Goal: Task Accomplishment & Management: Complete application form

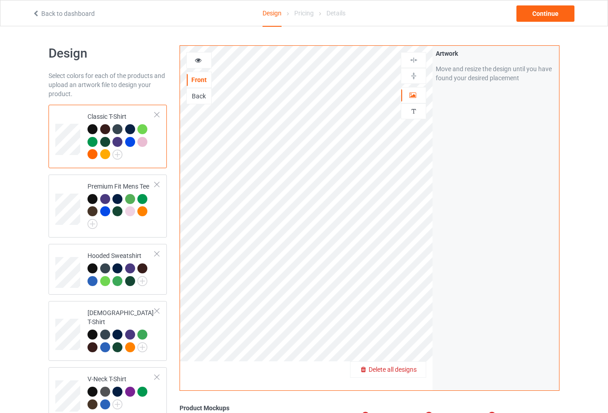
click at [405, 366] on span "Delete all designs" at bounding box center [393, 369] width 48 height 7
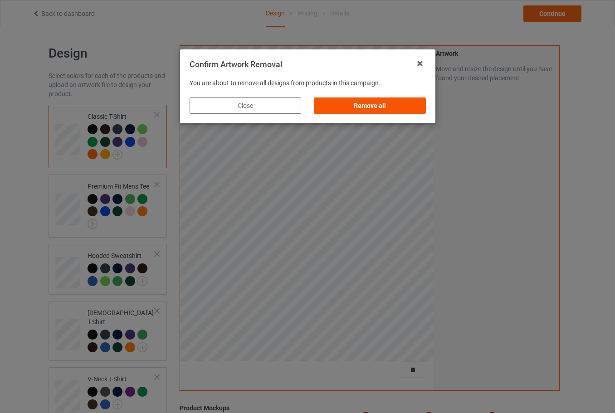
click at [394, 109] on div "Remove all" at bounding box center [370, 105] width 112 height 16
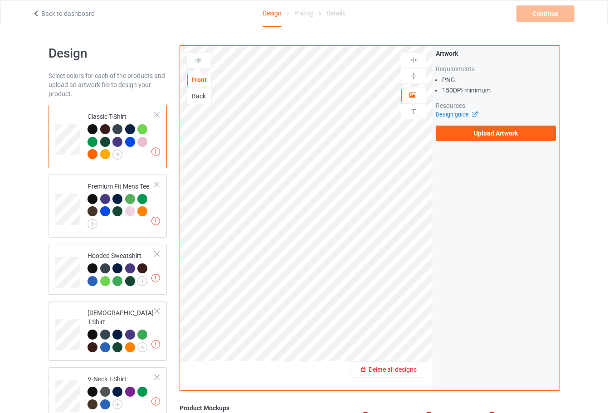
click at [405, 365] on div "Delete all designs" at bounding box center [388, 369] width 75 height 9
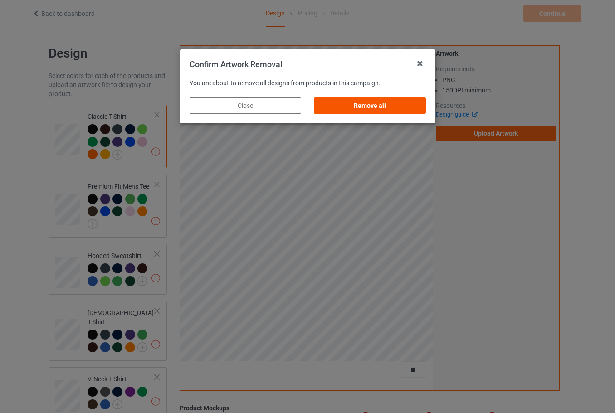
click at [370, 104] on div "Remove all" at bounding box center [370, 105] width 112 height 16
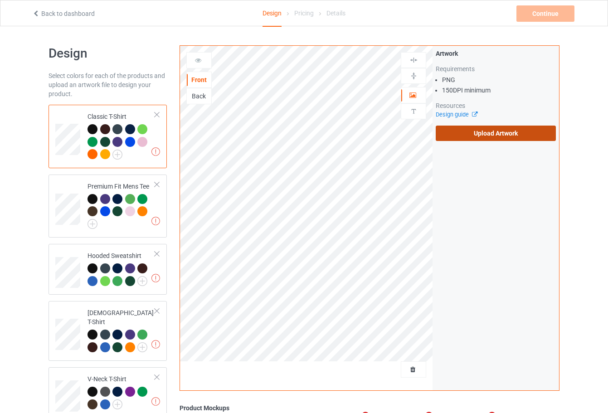
click at [448, 131] on label "Upload Artwork" at bounding box center [496, 133] width 120 height 15
click at [0, 0] on input "Upload Artwork" at bounding box center [0, 0] width 0 height 0
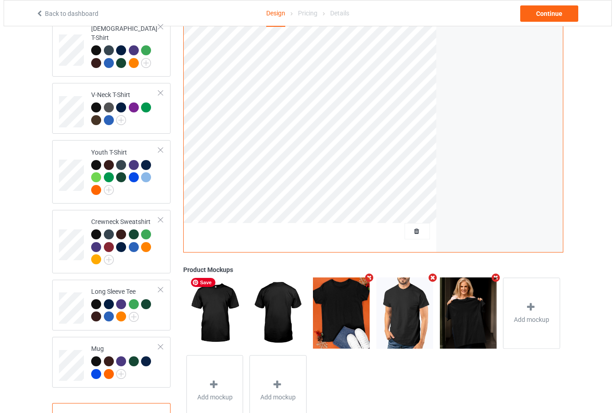
scroll to position [316, 0]
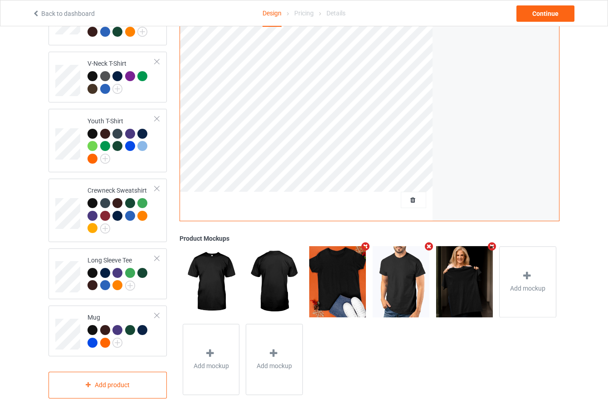
click at [494, 243] on icon "Remove mockup" at bounding box center [492, 247] width 11 height 10
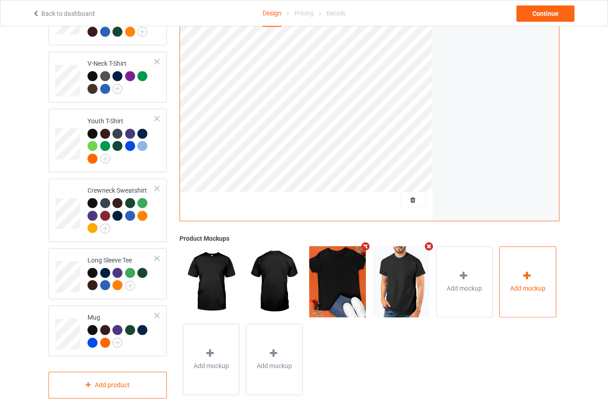
click at [503, 282] on div "Add mockup" at bounding box center [527, 282] width 57 height 71
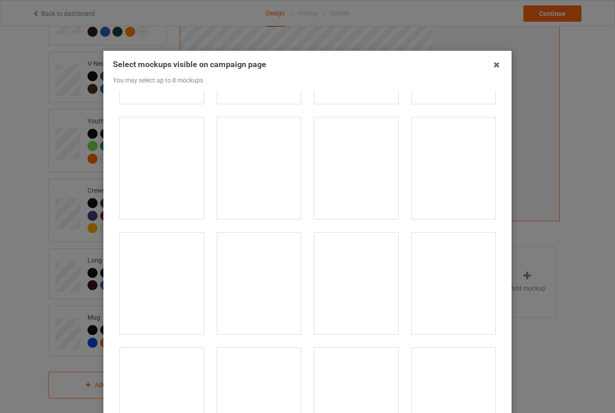
scroll to position [2131, 0]
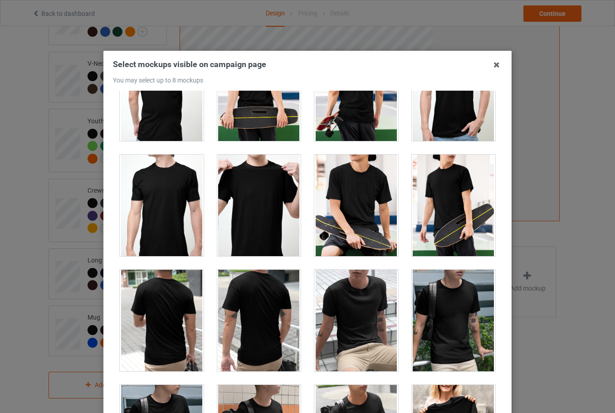
click at [372, 216] on div at bounding box center [356, 206] width 84 height 102
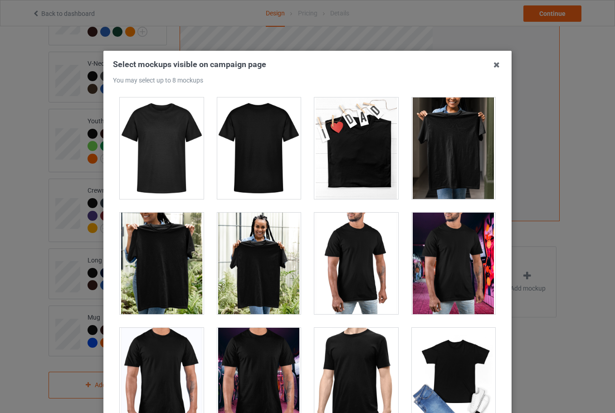
scroll to position [4172, 0]
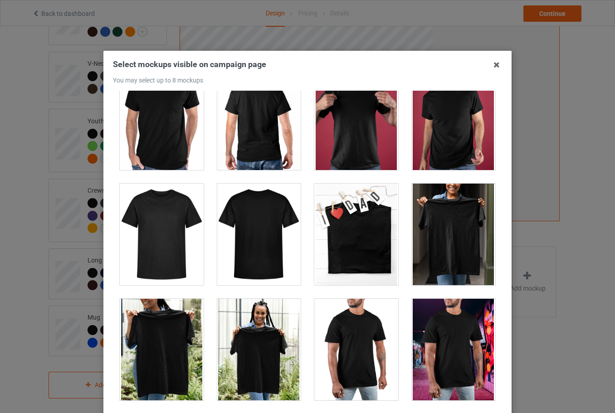
click at [339, 245] on div at bounding box center [356, 235] width 84 height 102
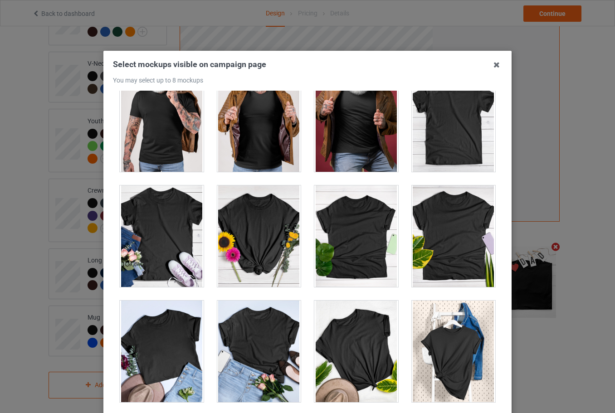
scroll to position [12742, 0]
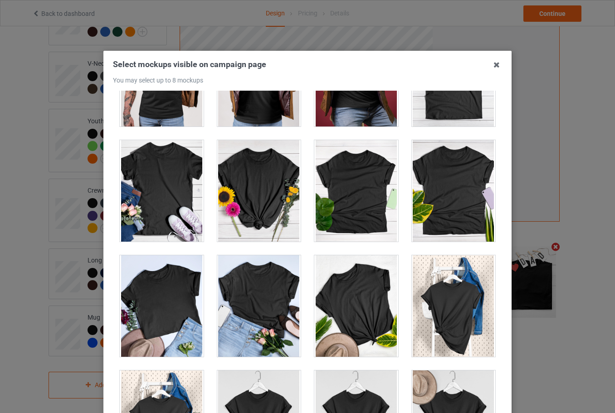
click at [277, 193] on div at bounding box center [259, 191] width 84 height 102
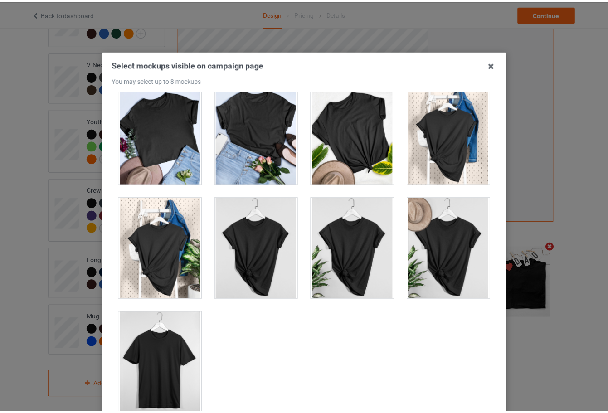
scroll to position [100, 0]
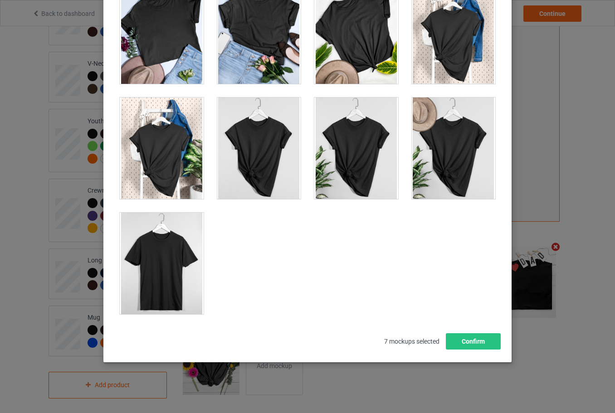
click at [139, 261] on div at bounding box center [162, 264] width 84 height 102
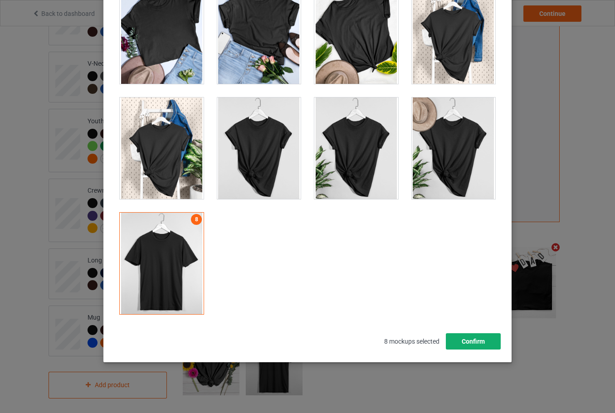
click at [472, 343] on button "Confirm" at bounding box center [473, 341] width 55 height 16
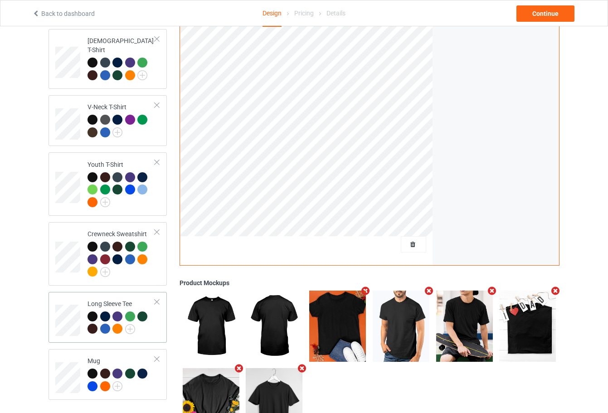
scroll to position [316, 0]
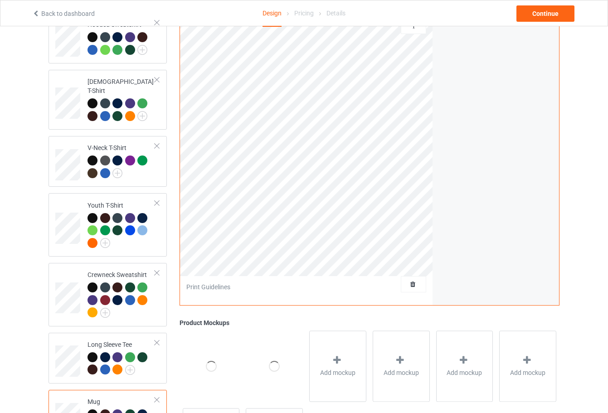
scroll to position [134, 0]
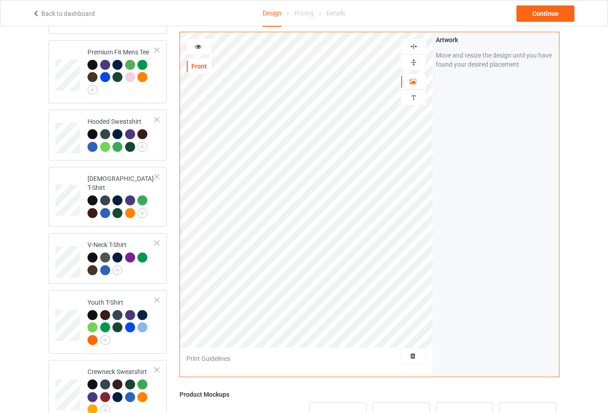
click at [414, 66] on img at bounding box center [413, 62] width 9 height 9
click at [445, 158] on div "Artwork Move and resize the design until you have found your desired placement" at bounding box center [496, 204] width 127 height 345
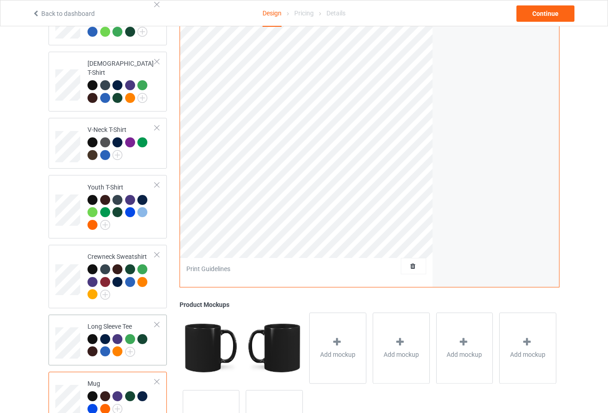
scroll to position [316, 0]
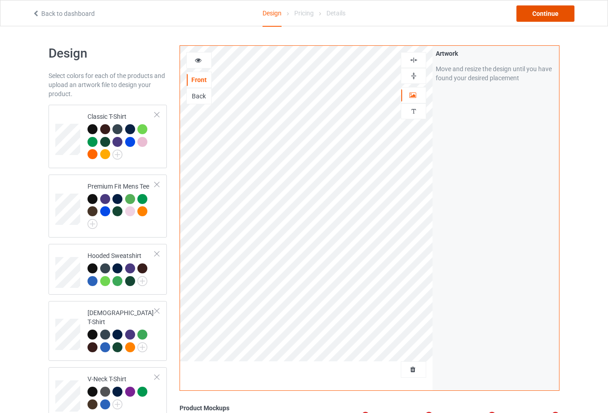
click at [555, 12] on div "Continue" at bounding box center [545, 13] width 58 height 16
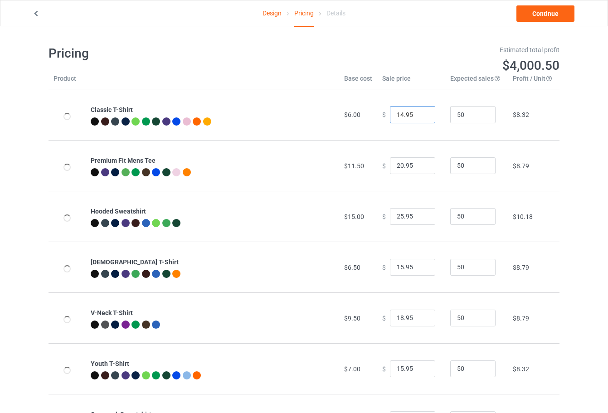
click at [411, 119] on input "14.95" at bounding box center [412, 114] width 45 height 17
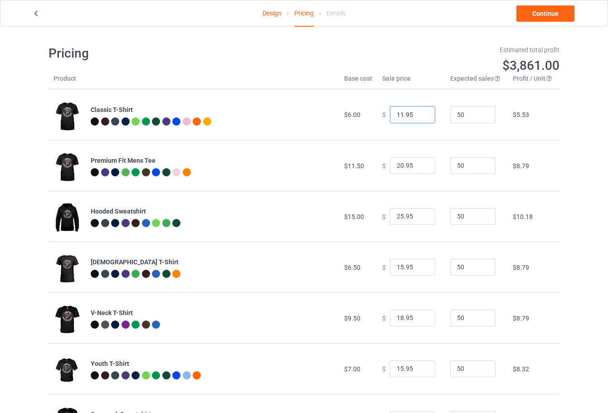
type input "10.95"
click at [419, 32] on div "Pricing Estimated total profit $3,814.50 Product Base cost Sale price Expected …" at bounding box center [304, 295] width 511 height 539
click at [261, 14] on div "Design Pricing Details" at bounding box center [303, 13] width 185 height 26
click at [264, 14] on link "Design" at bounding box center [272, 12] width 19 height 25
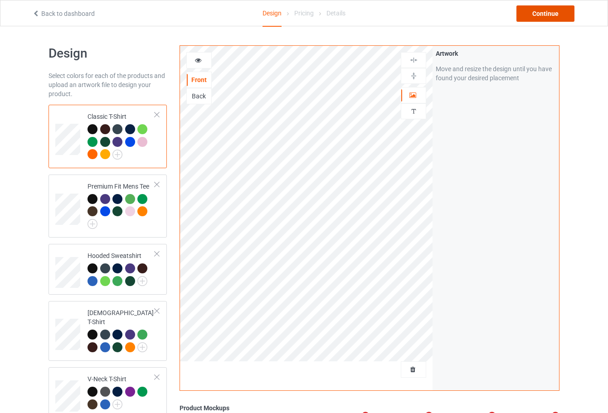
click at [528, 16] on div "Continue" at bounding box center [545, 13] width 58 height 16
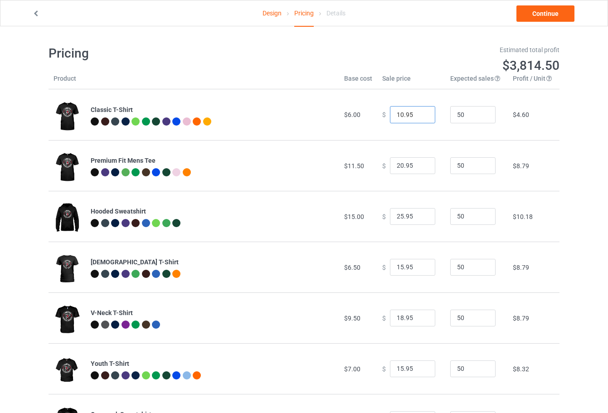
click at [414, 114] on input "10.95" at bounding box center [412, 114] width 45 height 17
type input "17.95"
click at [415, 165] on input "20.95" at bounding box center [412, 165] width 45 height 17
type input "23.95"
click at [411, 118] on input "17.95" at bounding box center [412, 114] width 45 height 17
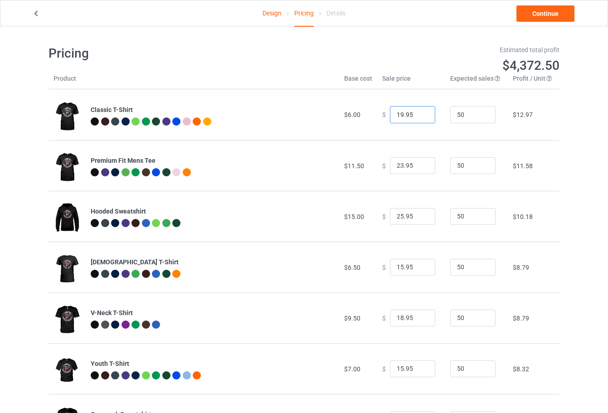
type input "19.95"
click at [415, 167] on input "23.95" at bounding box center [412, 165] width 45 height 17
type input "24.95"
click at [414, 221] on input "25.95" at bounding box center [412, 216] width 45 height 17
type input "28.95"
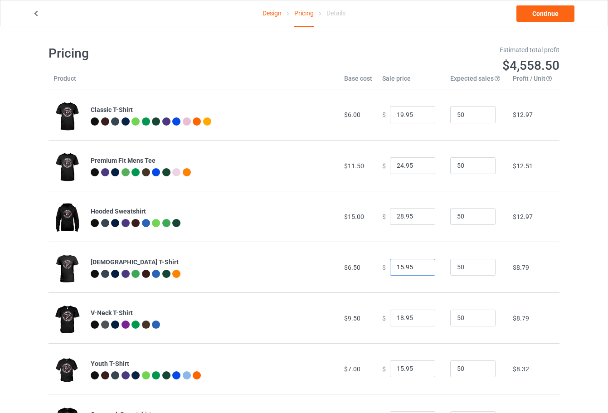
click at [413, 271] on input "15.95" at bounding box center [412, 267] width 45 height 17
type input "19.95"
click at [413, 319] on input "18.95" at bounding box center [412, 318] width 45 height 17
type input "22.95"
click at [415, 301] on td "$ 22.95" at bounding box center [411, 317] width 68 height 51
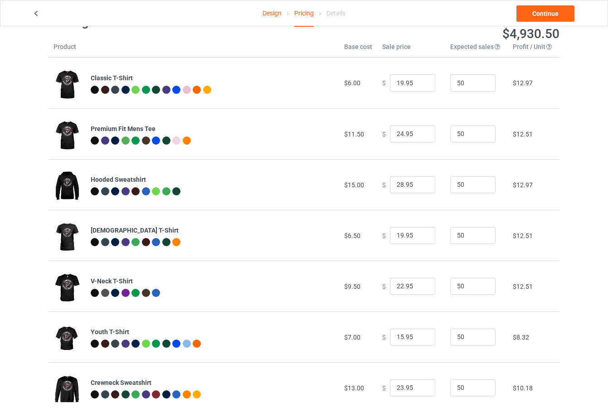
scroll to position [45, 0]
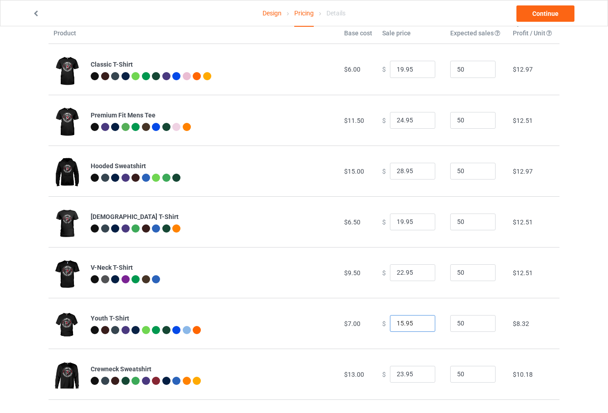
click at [415, 324] on input "15.95" at bounding box center [412, 323] width 45 height 17
type input "19.95"
click at [417, 298] on td "$ 19.95" at bounding box center [411, 323] width 68 height 51
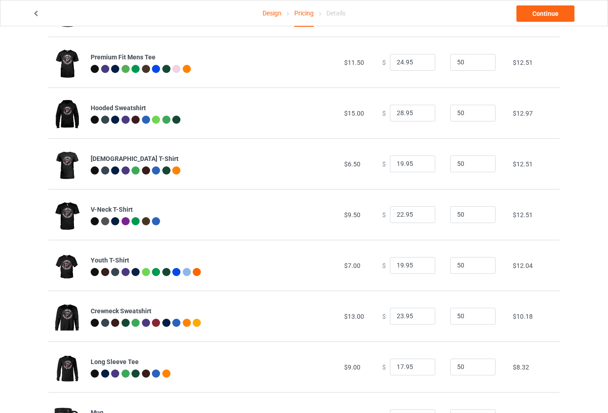
scroll to position [136, 0]
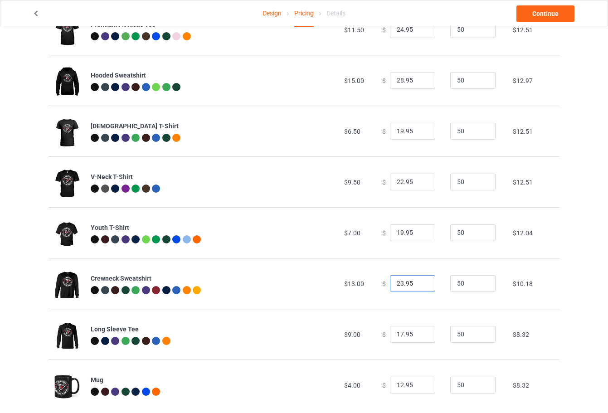
click at [413, 288] on input "23.95" at bounding box center [412, 283] width 45 height 17
type input "33.95"
click at [411, 82] on input "28.95" at bounding box center [412, 80] width 45 height 17
type input "36.95"
click at [414, 99] on td "$ 36.95" at bounding box center [411, 80] width 68 height 51
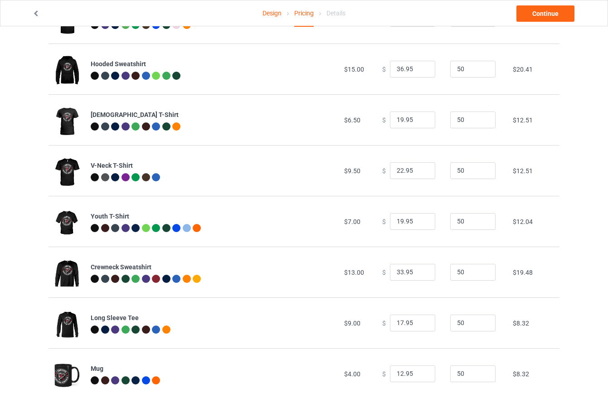
scroll to position [153, 0]
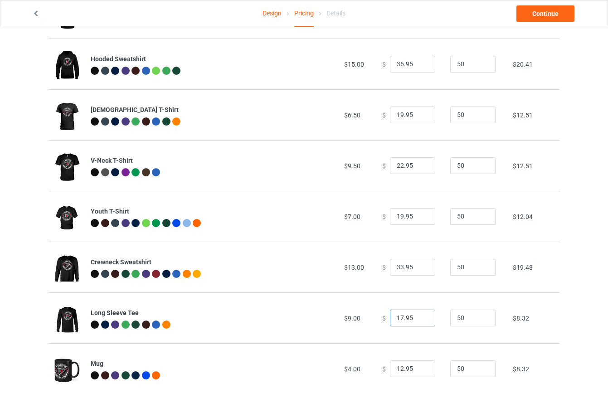
click at [413, 316] on input "17.95" at bounding box center [412, 318] width 45 height 17
type input "21.95"
click at [411, 370] on input "12.95" at bounding box center [412, 368] width 45 height 17
type input "15.95"
click at [424, 353] on td "$ 15.95" at bounding box center [411, 368] width 68 height 51
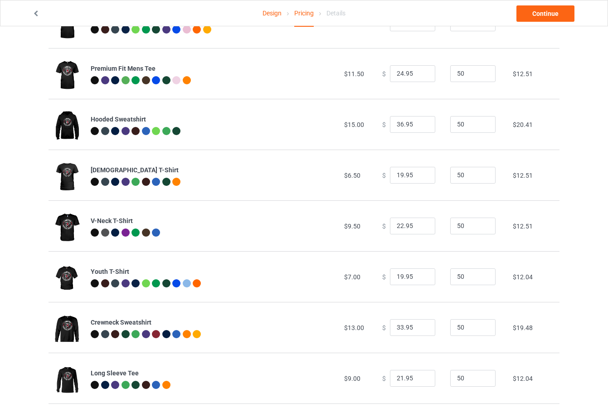
scroll to position [0, 0]
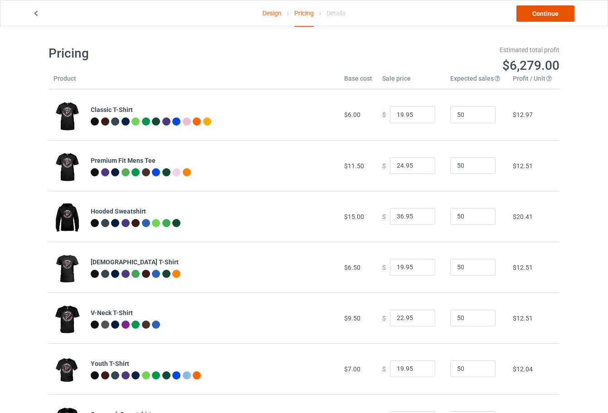
click at [551, 14] on link "Continue" at bounding box center [545, 13] width 58 height 16
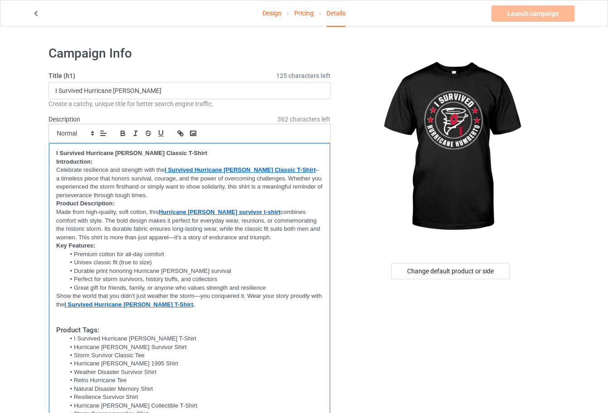
click at [193, 268] on li "Durable print honoring Hurricane [PERSON_NAME] survival" at bounding box center [194, 271] width 258 height 8
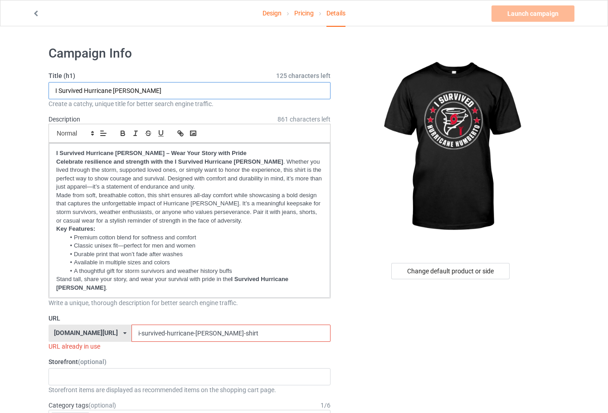
click at [219, 91] on input "I Survived Hurricane [PERSON_NAME]" at bounding box center [190, 90] width 282 height 17
paste input "[PERSON_NAME]"
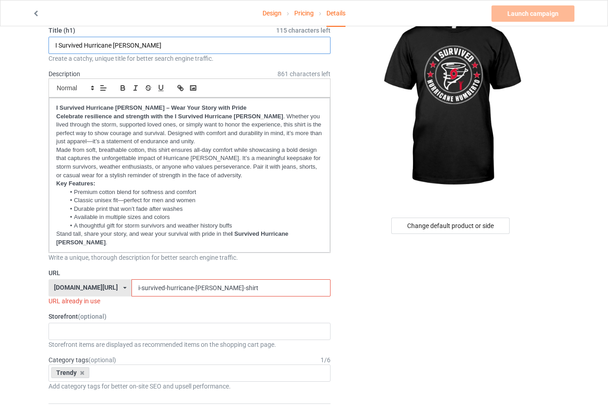
type input "I Survived Hurricane [PERSON_NAME]"
click at [261, 245] on p "Stand tall, share your story, and wear your survival with pride in the I Surviv…" at bounding box center [189, 238] width 267 height 17
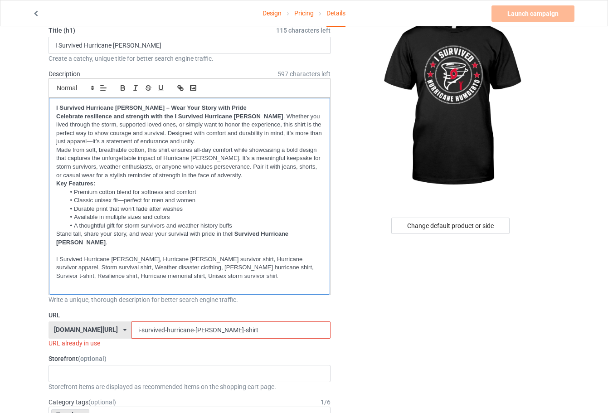
scroll to position [0, 0]
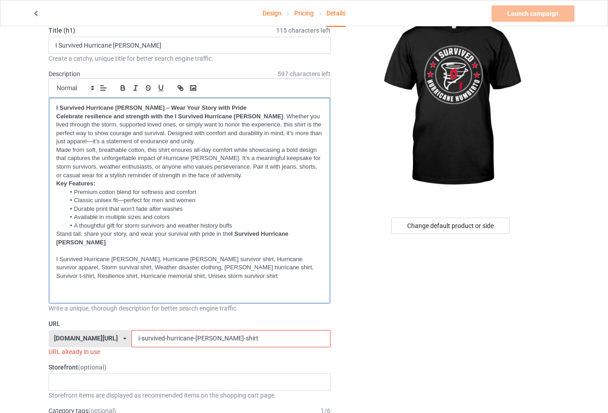
click at [283, 297] on p at bounding box center [189, 293] width 267 height 9
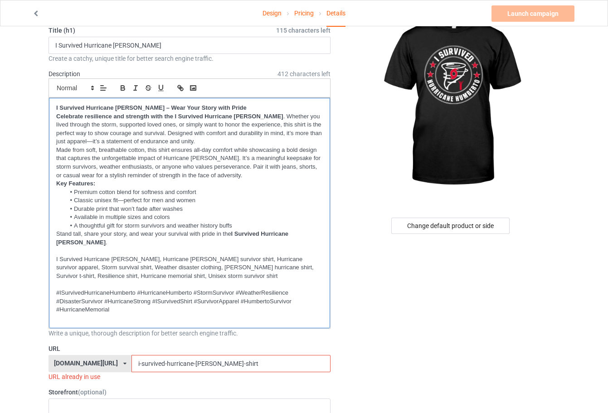
click at [88, 249] on p at bounding box center [189, 251] width 267 height 9
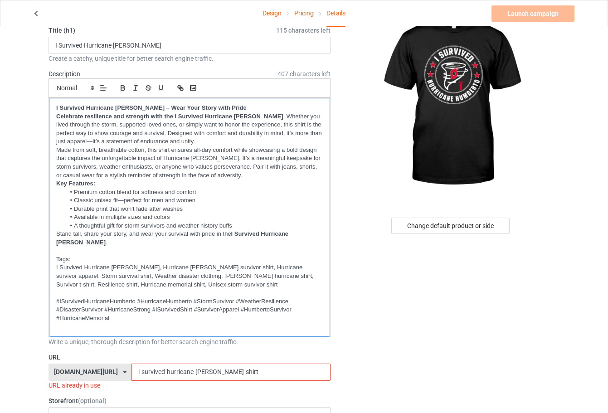
click at [118, 295] on p at bounding box center [189, 293] width 267 height 9
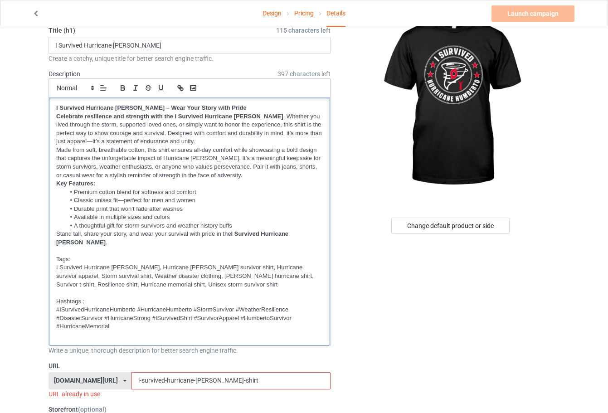
click at [68, 260] on p "Tags:" at bounding box center [189, 259] width 267 height 9
click at [90, 258] on p "Tags :" at bounding box center [189, 259] width 267 height 9
drag, startPoint x: 233, startPoint y: 230, endPoint x: 93, endPoint y: 247, distance: 141.1
click at [70, 243] on p "Stand tall, share your story, and wear your survival with pride in the I Surviv…" at bounding box center [189, 238] width 267 height 17
click at [178, 88] on icon "button" at bounding box center [179, 86] width 3 height 3
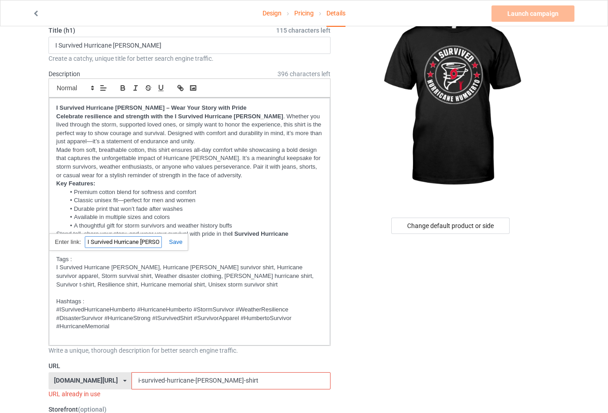
paste input "[URL][DOMAIN_NAME][PERSON_NAME]"
click at [214, 139] on p "Celebrate resilience and strength with the I Survived Hurricane [PERSON_NAME] .…" at bounding box center [189, 129] width 267 height 34
drag, startPoint x: 175, startPoint y: 113, endPoint x: 276, endPoint y: 115, distance: 101.6
click at [276, 115] on strong "Celebrate resilience and strength with the I Survived Hurricane [PERSON_NAME]" at bounding box center [169, 116] width 227 height 7
click at [181, 93] on button "button" at bounding box center [180, 88] width 13 height 11
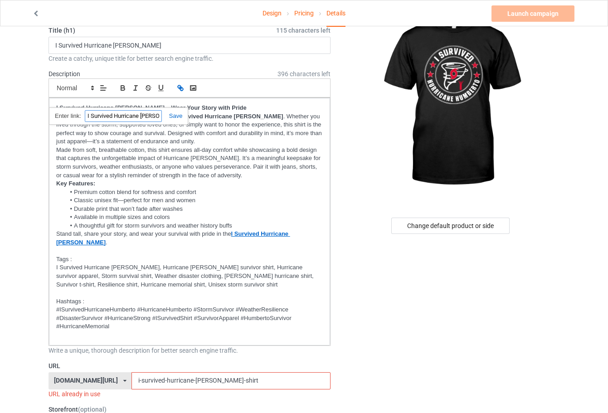
paste input "[URL][DOMAIN_NAME][PERSON_NAME]"
type input "[URL][DOMAIN_NAME][PERSON_NAME]"
click at [187, 171] on p "Made from soft, breathable cotton, this shirt ensures all-day comfort while sho…" at bounding box center [189, 163] width 267 height 34
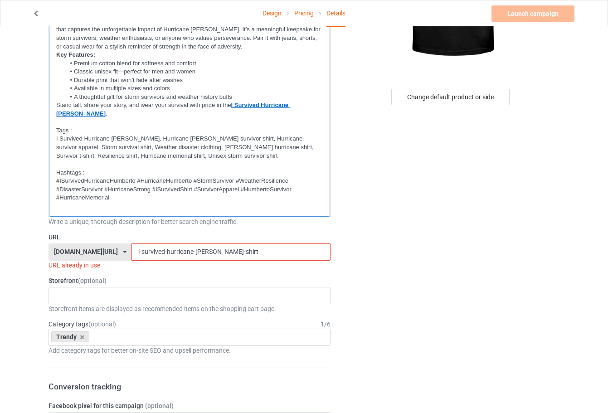
scroll to position [227, 0]
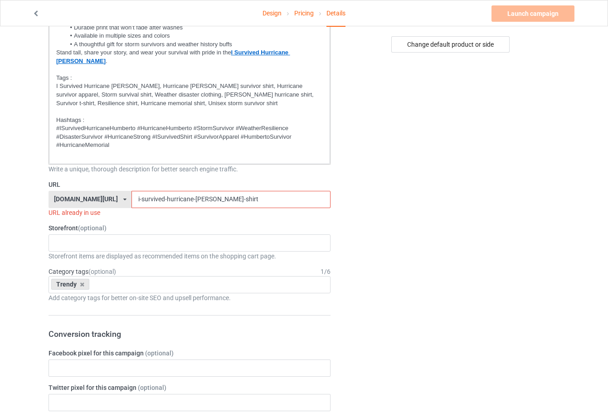
click at [273, 194] on input "i-survived-hurricane-[PERSON_NAME]-shirt" at bounding box center [230, 199] width 199 height 17
paste input "[PERSON_NAME]"
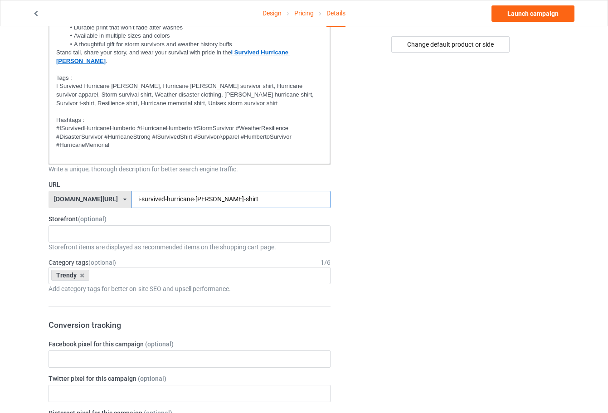
type input "i-survived-hurricane-[PERSON_NAME]-shirt"
click at [427, 188] on div "Change default product or side" at bounding box center [451, 418] width 229 height 1213
click at [298, 273] on div "Trendy Age > [DEMOGRAPHIC_DATA] > 1 Age > [DEMOGRAPHIC_DATA] Months > 1 Month A…" at bounding box center [190, 275] width 282 height 17
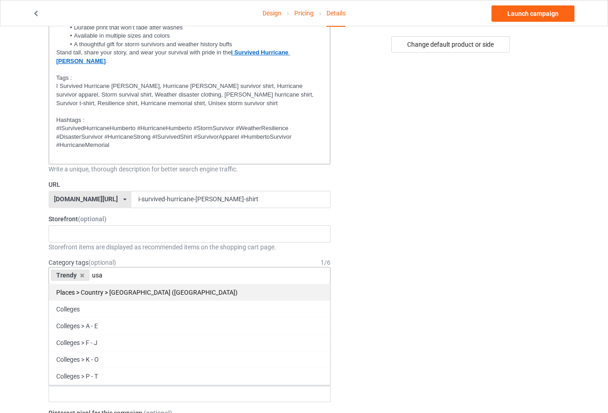
type input "usa"
click at [253, 289] on div "Places > Country > [GEOGRAPHIC_DATA] ([GEOGRAPHIC_DATA])" at bounding box center [189, 292] width 281 height 17
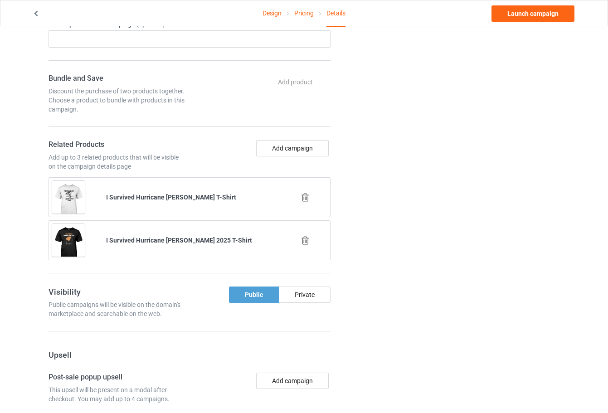
scroll to position [725, 0]
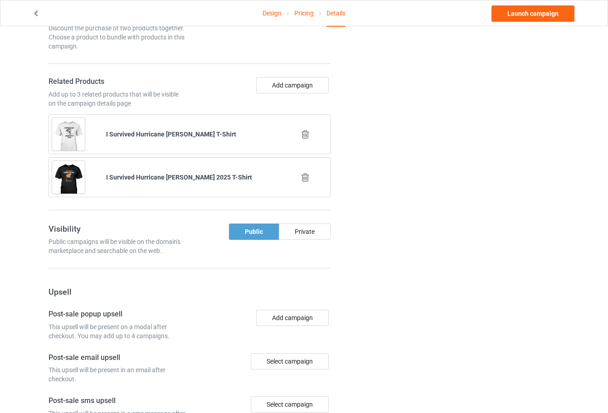
click at [305, 130] on icon at bounding box center [305, 135] width 11 height 10
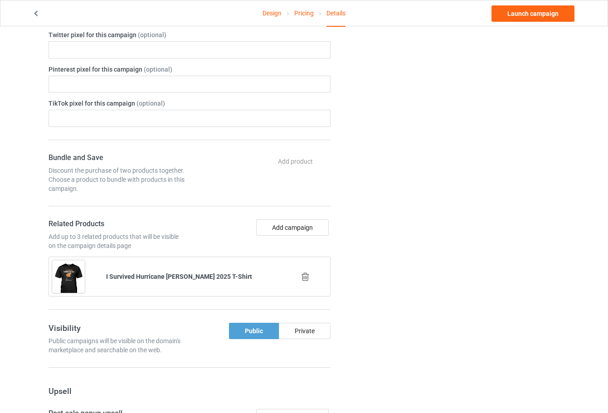
scroll to position [635, 0]
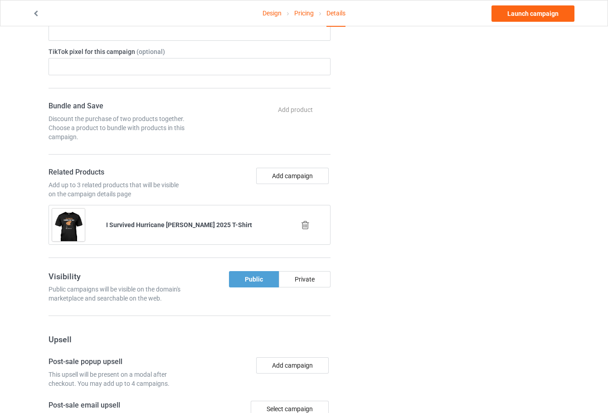
click at [304, 220] on icon at bounding box center [305, 225] width 11 height 10
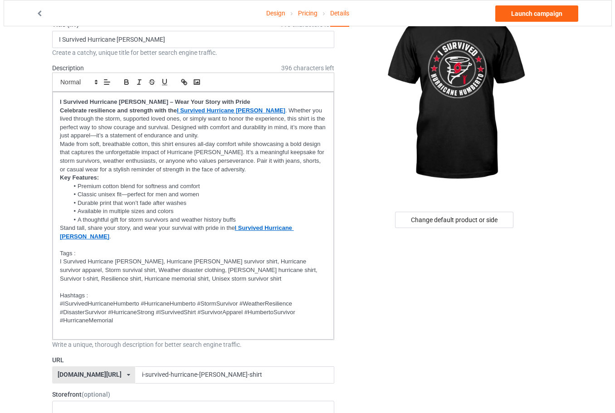
scroll to position [0, 0]
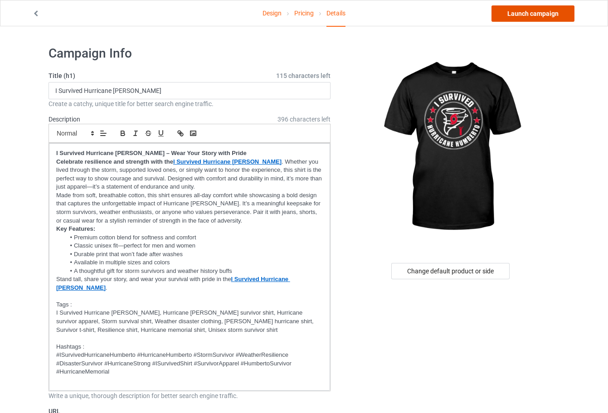
click at [532, 13] on link "Launch campaign" at bounding box center [533, 13] width 83 height 16
